Goal: Find contact information: Find contact information

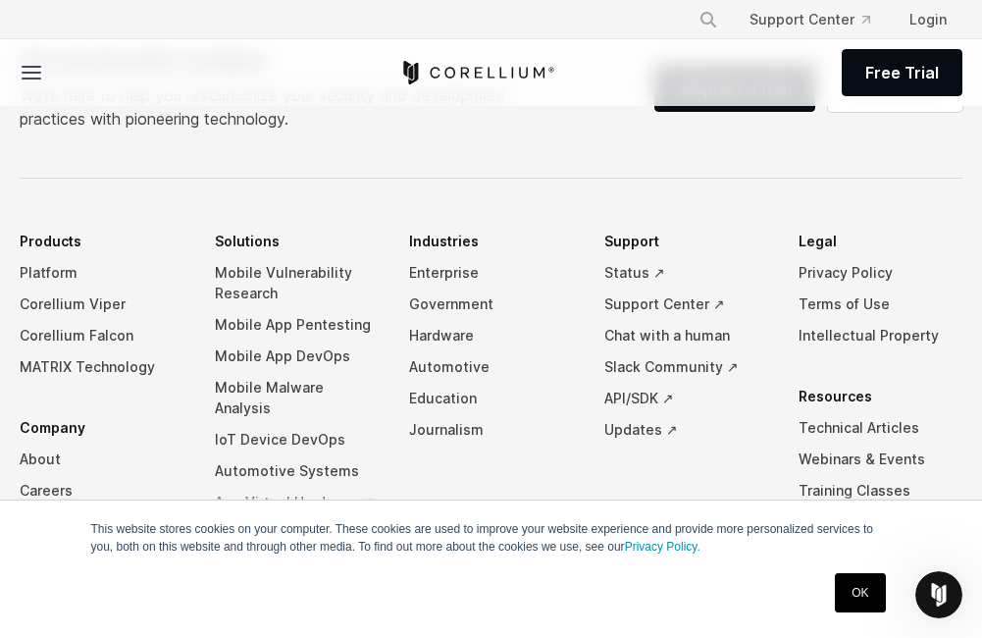
scroll to position [1373, 0]
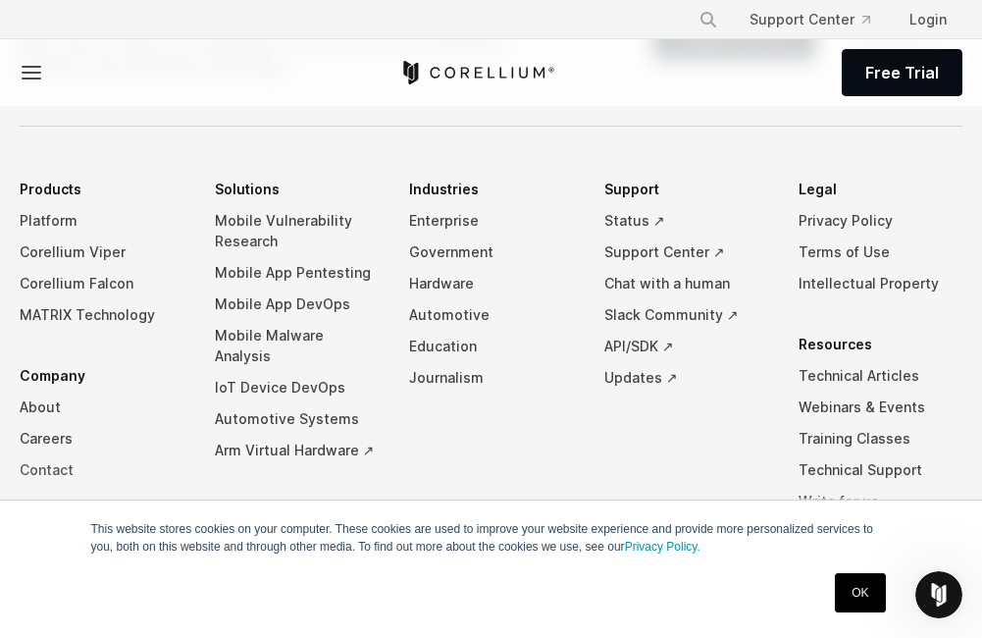
click at [29, 473] on link "Contact" at bounding box center [102, 469] width 164 height 31
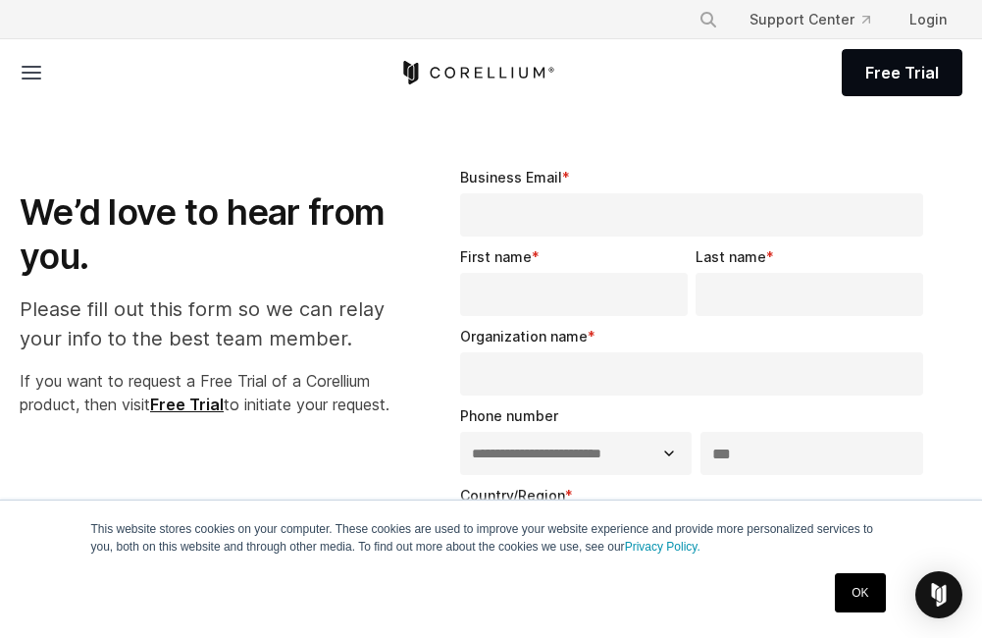
select select "**"
click at [38, 73] on line at bounding box center [32, 73] width 18 height 0
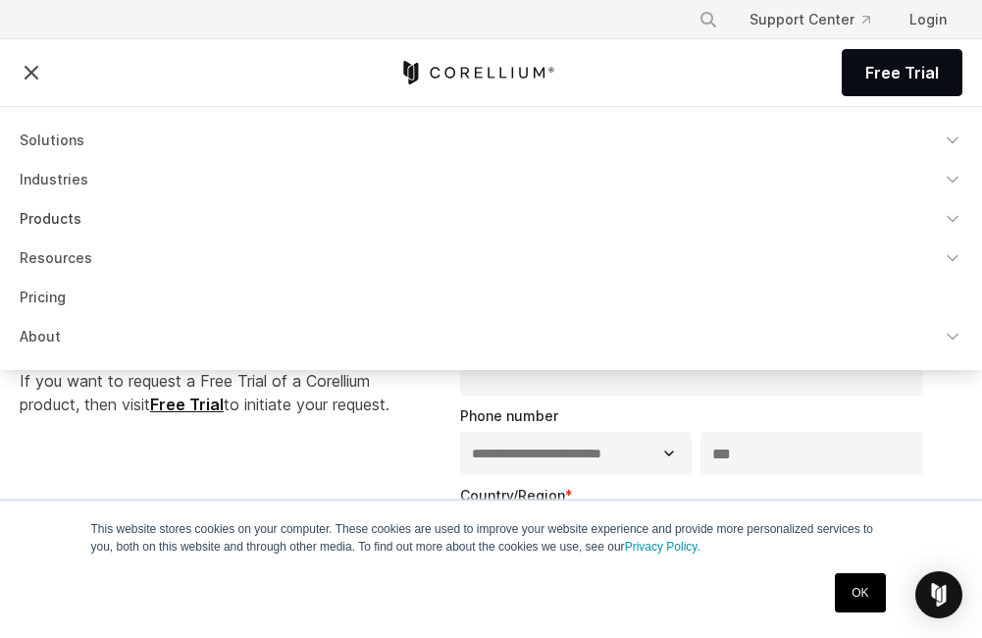
click at [44, 219] on link "Products" at bounding box center [491, 218] width 966 height 35
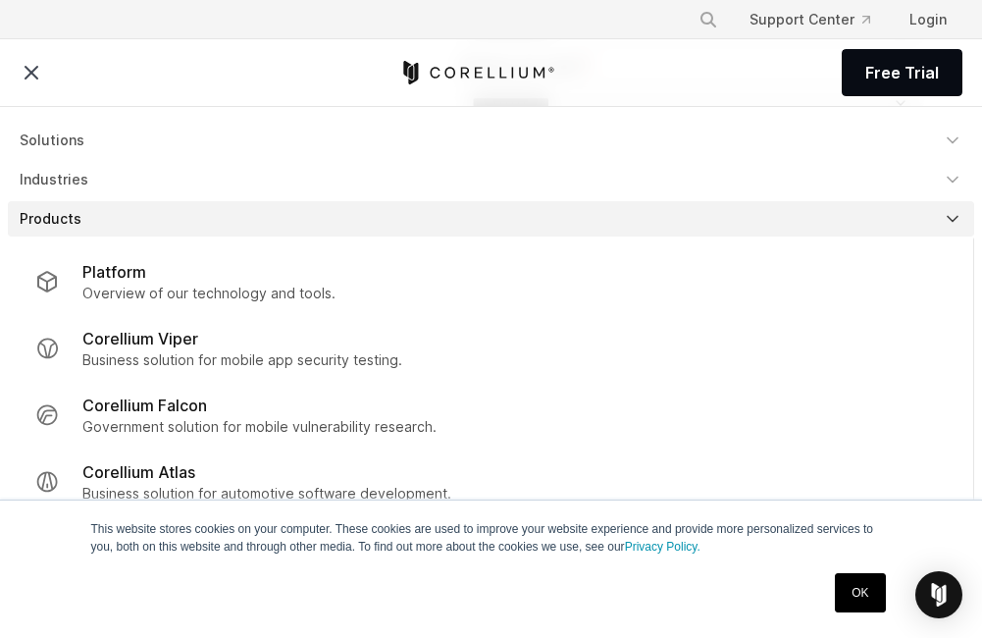
click at [31, 77] on icon at bounding box center [32, 73] width 24 height 24
